Goal: Information Seeking & Learning: Learn about a topic

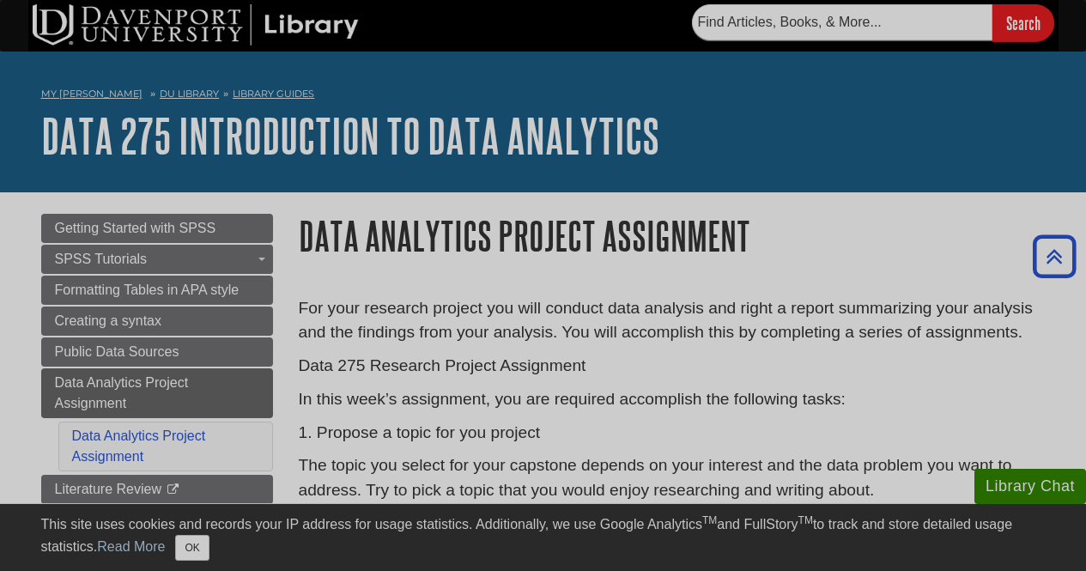
scroll to position [203, 0]
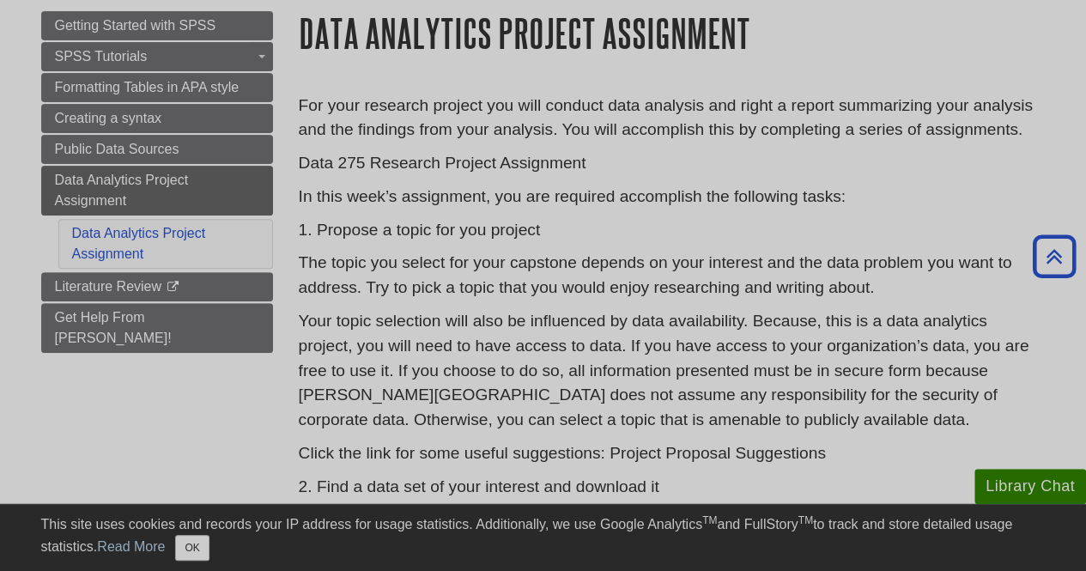
click at [453, 257] on p "The topic you select for your capstone depends on your interest and the data pr…" at bounding box center [672, 276] width 747 height 50
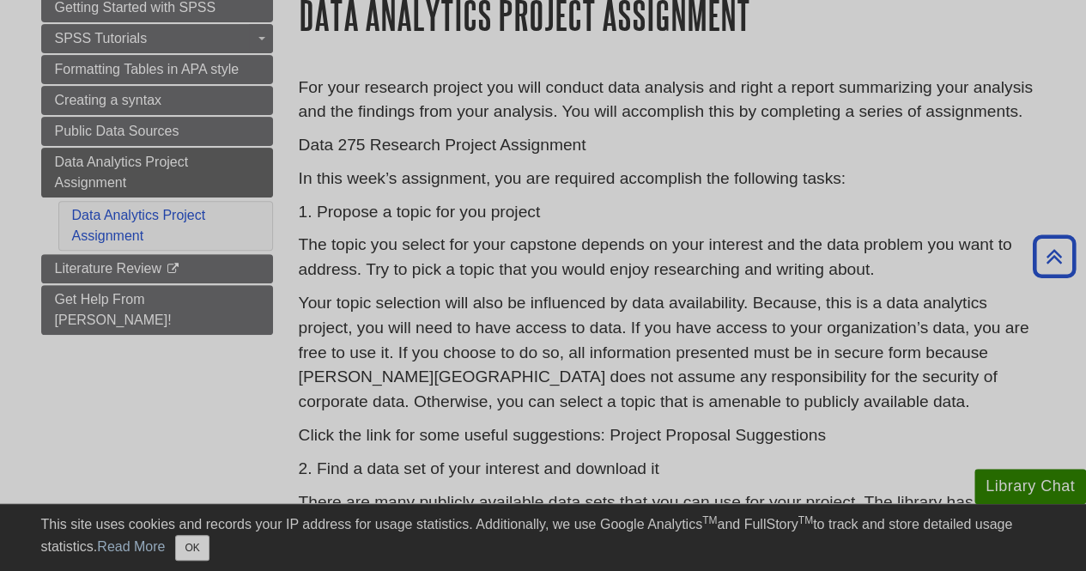
scroll to position [226, 0]
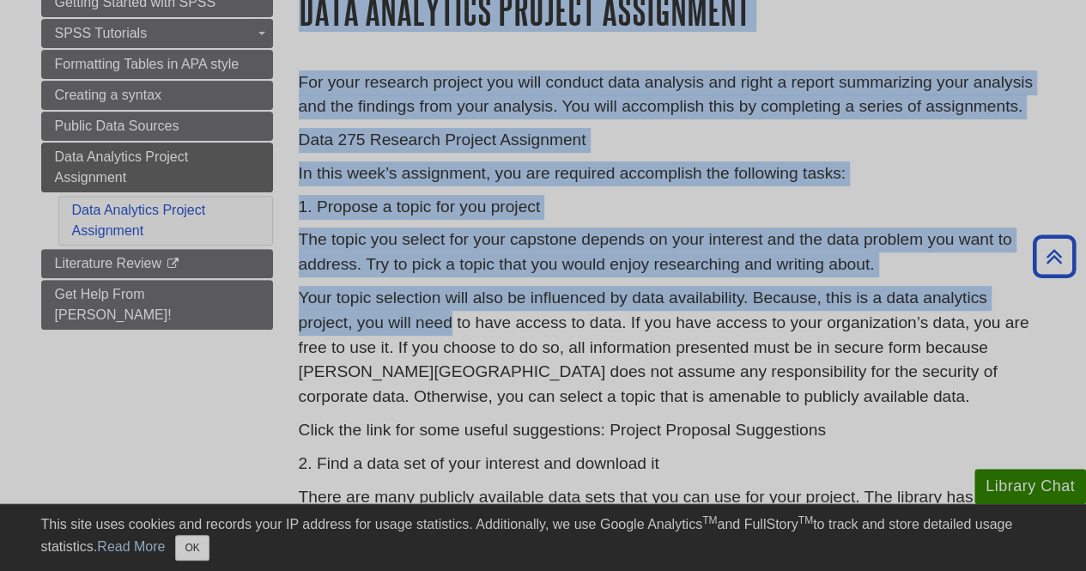
drag, startPoint x: 282, startPoint y: 291, endPoint x: 461, endPoint y: 337, distance: 185.1
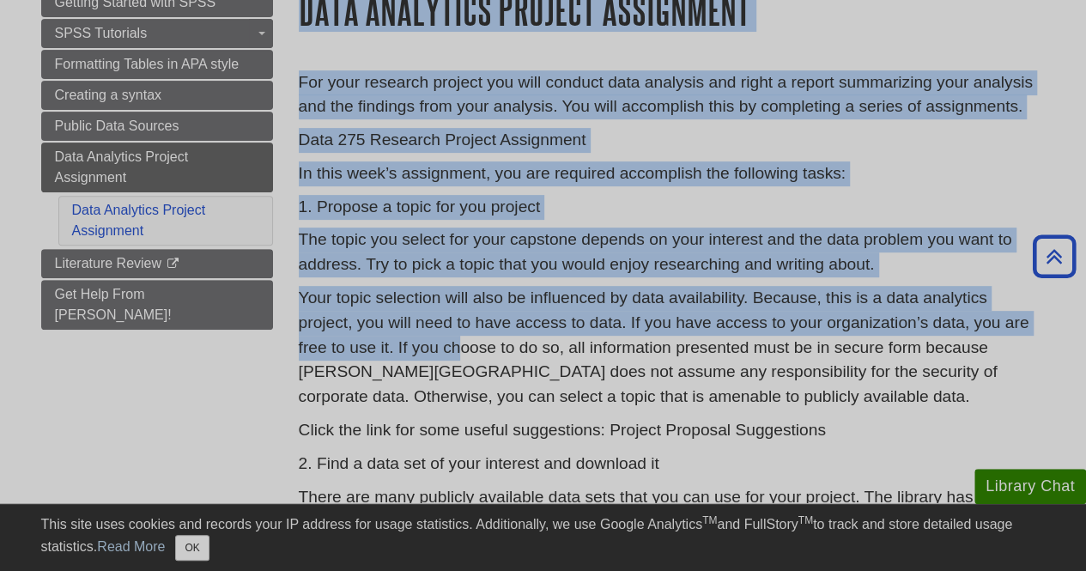
click at [461, 337] on p "Your topic selection will also be influenced by data availability. Because, thi…" at bounding box center [672, 348] width 747 height 124
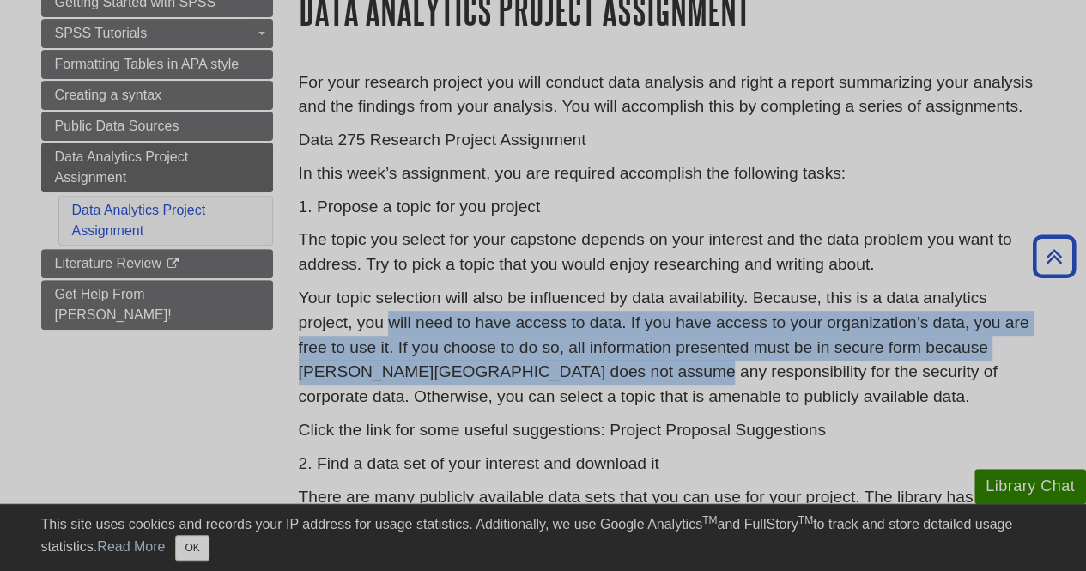
drag, startPoint x: 386, startPoint y: 312, endPoint x: 662, endPoint y: 371, distance: 281.9
click at [662, 371] on p "Your topic selection will also be influenced by data availability. Because, thi…" at bounding box center [672, 348] width 747 height 124
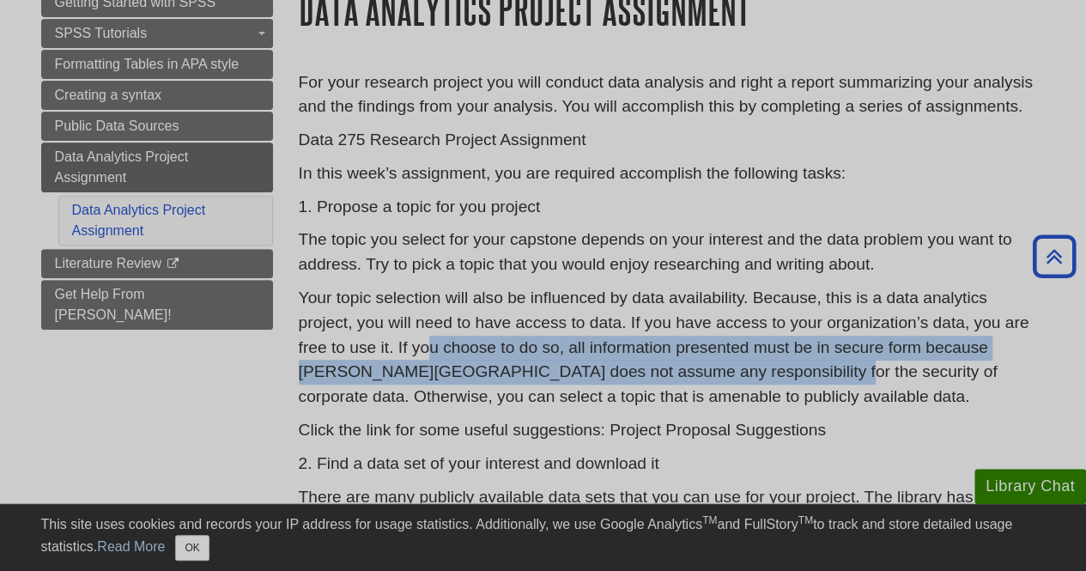
drag, startPoint x: 428, startPoint y: 346, endPoint x: 795, endPoint y: 373, distance: 367.6
click at [795, 373] on p "Your topic selection will also be influenced by data availability. Because, thi…" at bounding box center [672, 348] width 747 height 124
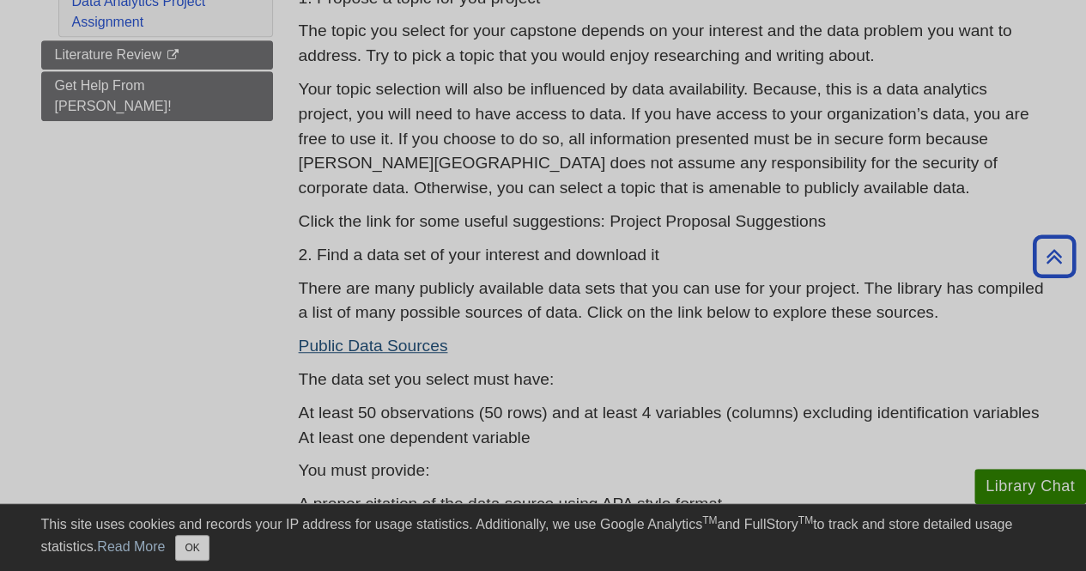
scroll to position [437, 0]
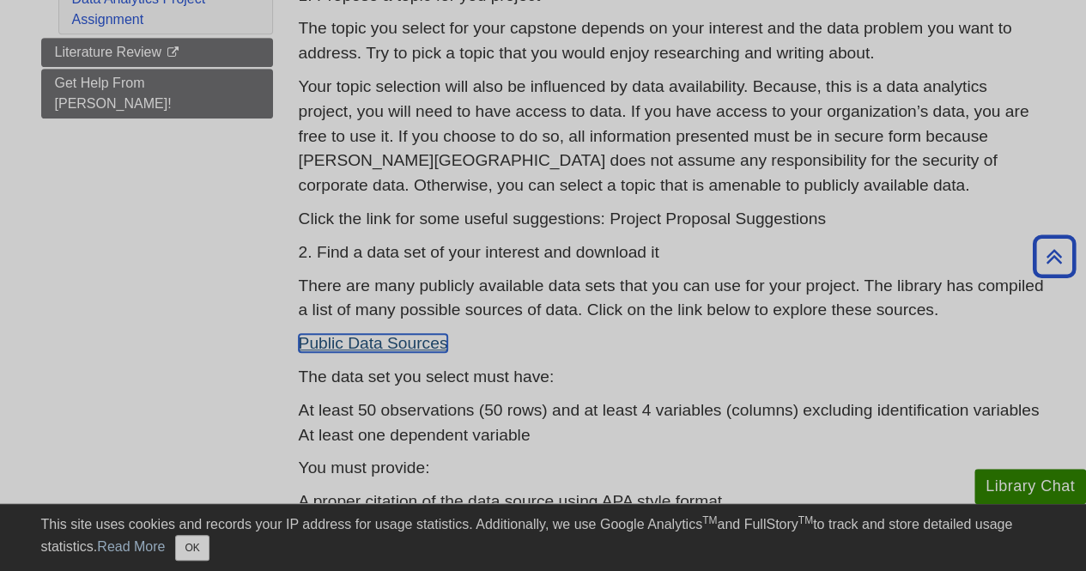
click at [352, 341] on link "Public Data Sources" at bounding box center [373, 343] width 149 height 18
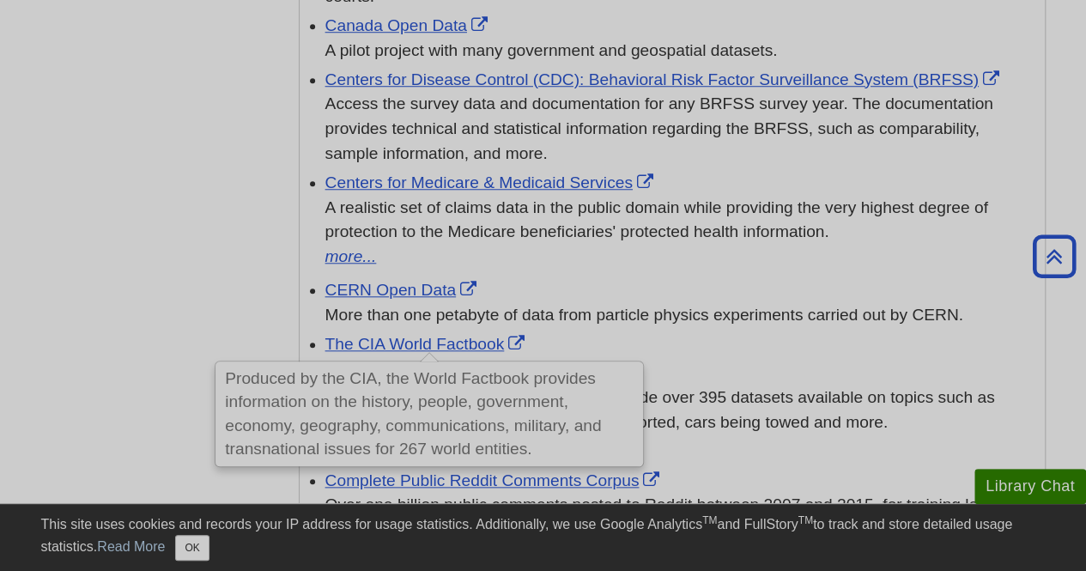
scroll to position [719, 0]
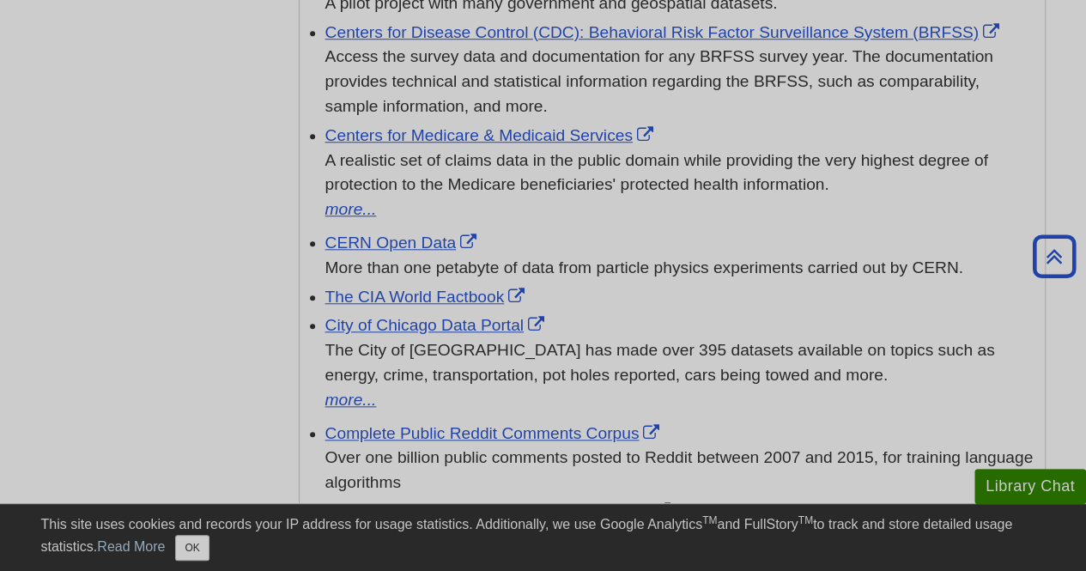
click at [445, 348] on div "The City of [GEOGRAPHIC_DATA] has made over 395 datasets available on topics su…" at bounding box center [680, 363] width 711 height 50
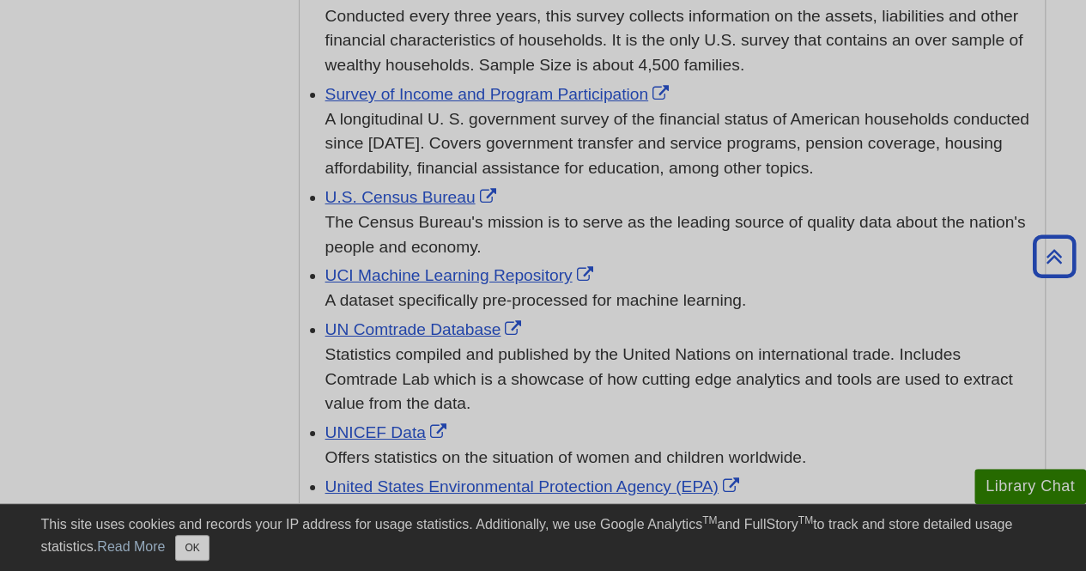
scroll to position [3151, 0]
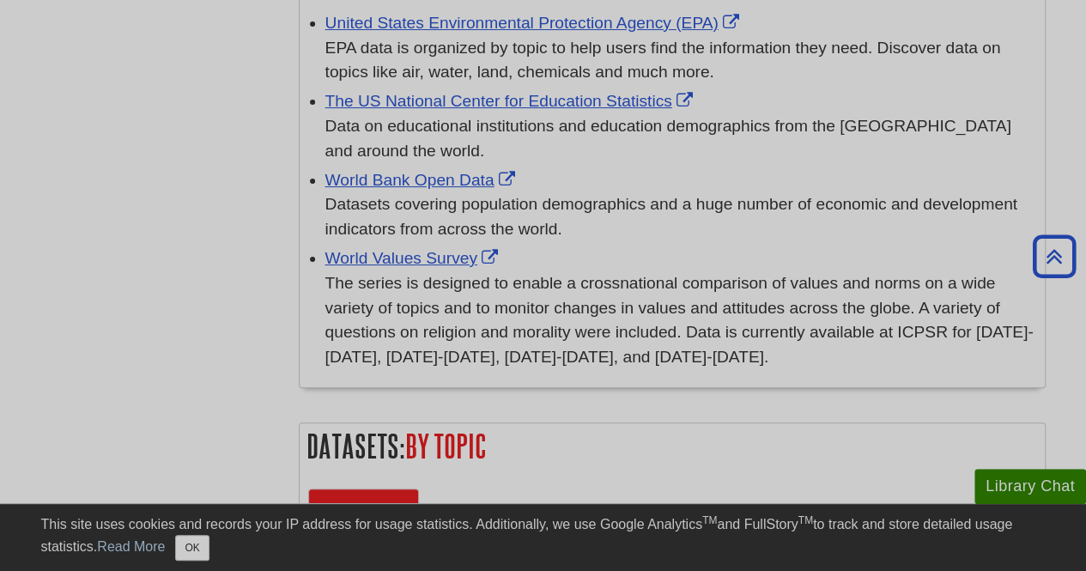
click at [403, 293] on div "The series is designed to enable a crossnational comparison of values and norms…" at bounding box center [680, 320] width 711 height 99
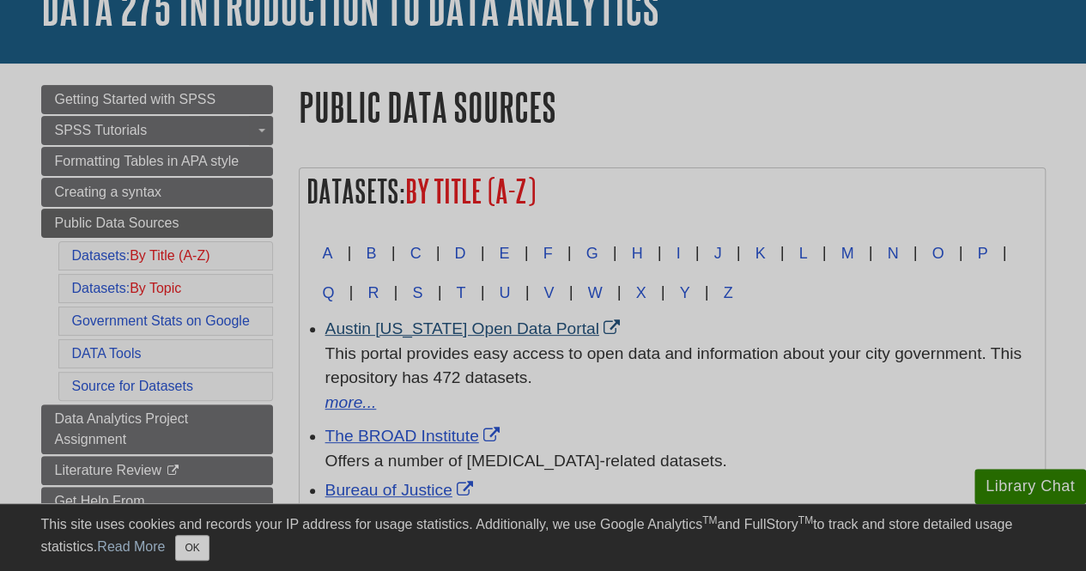
scroll to position [130, 0]
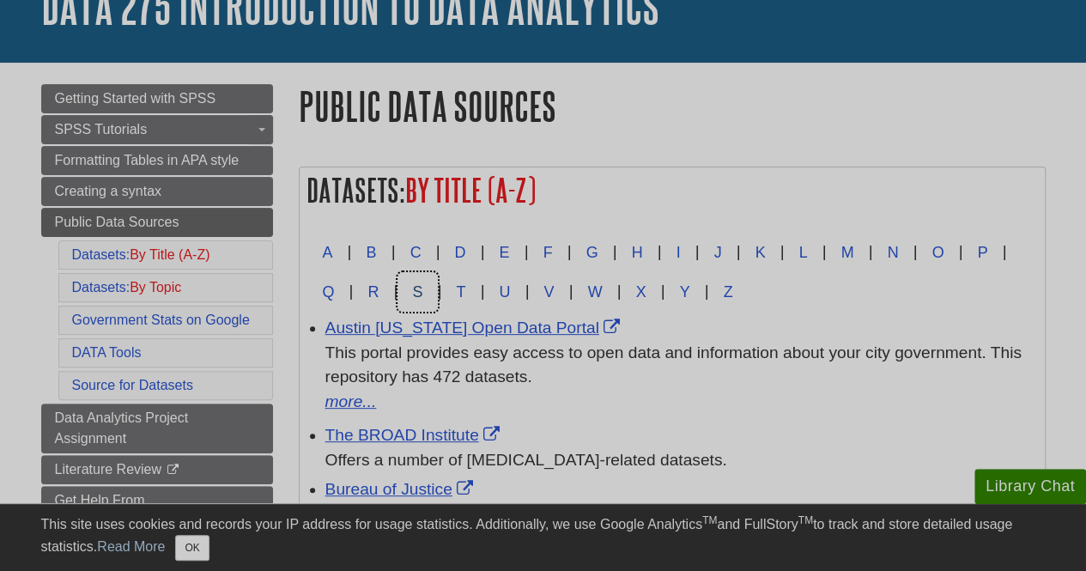
click at [437, 288] on button "S" at bounding box center [416, 291] width 39 height 39
click at [437, 291] on button "S" at bounding box center [416, 291] width 39 height 39
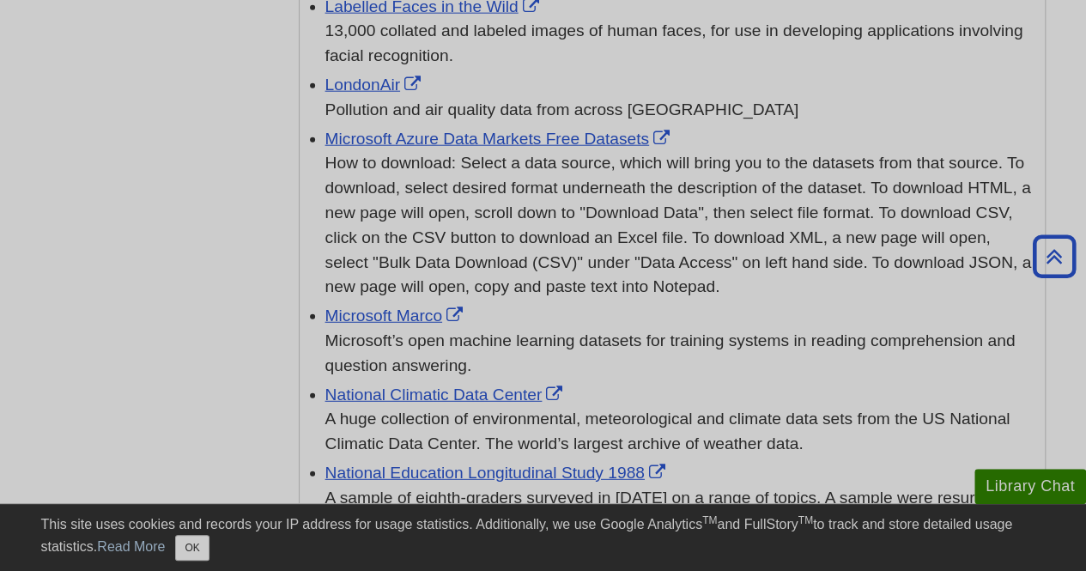
scroll to position [2166, 0]
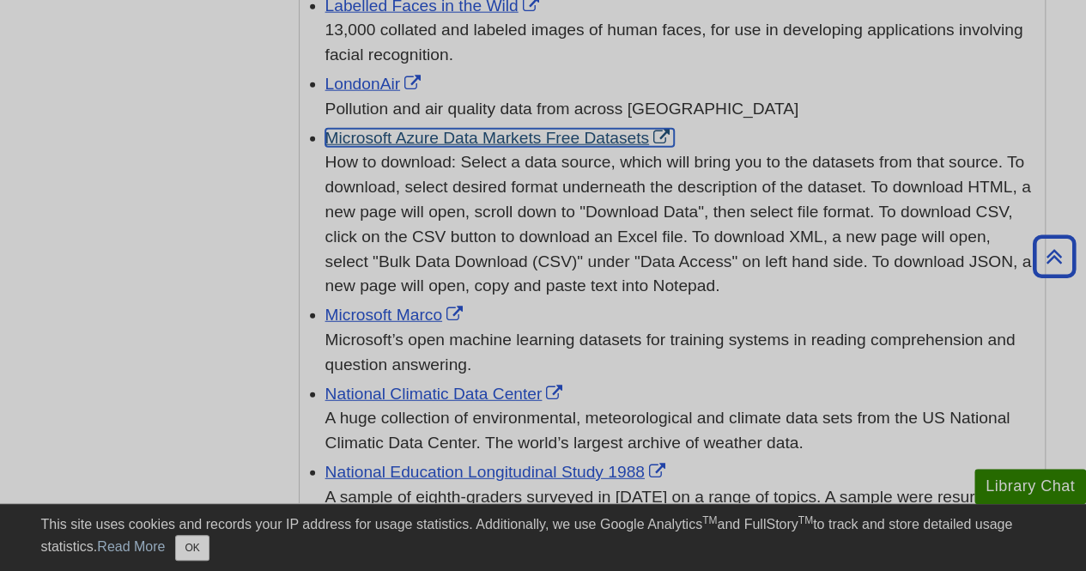
click at [420, 129] on link "Microsoft Azure Data Markets Free Datasets" at bounding box center [499, 138] width 349 height 18
